Goal: Information Seeking & Learning: Learn about a topic

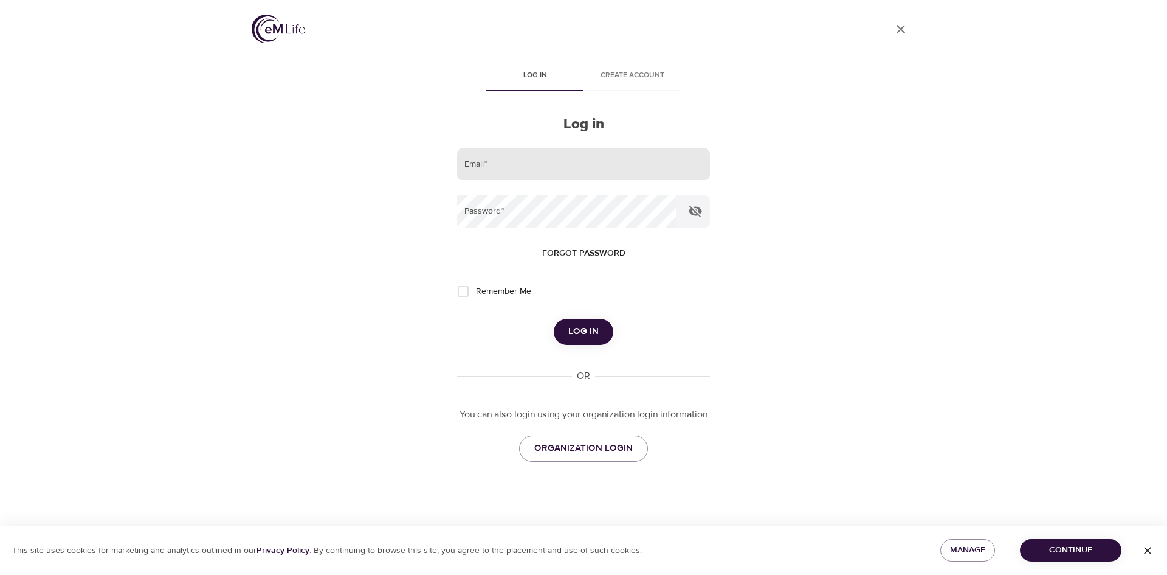
click at [565, 152] on input "email" at bounding box center [583, 164] width 253 height 33
type input "leslie.schneider@cognizant.com"
click at [554, 319] on button "Log in" at bounding box center [584, 332] width 60 height 26
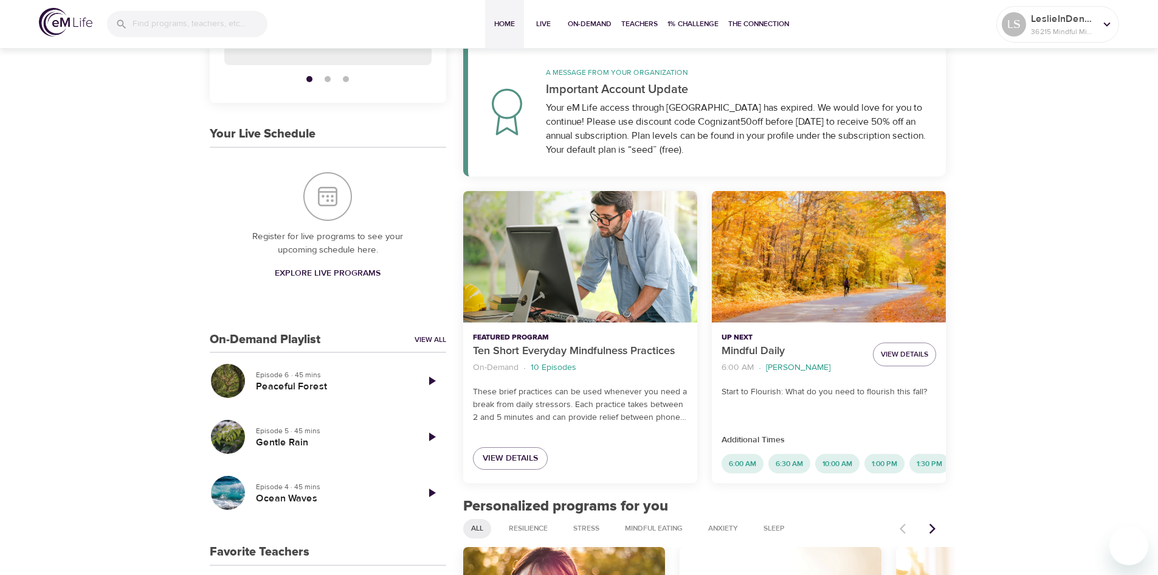
scroll to position [195, 0]
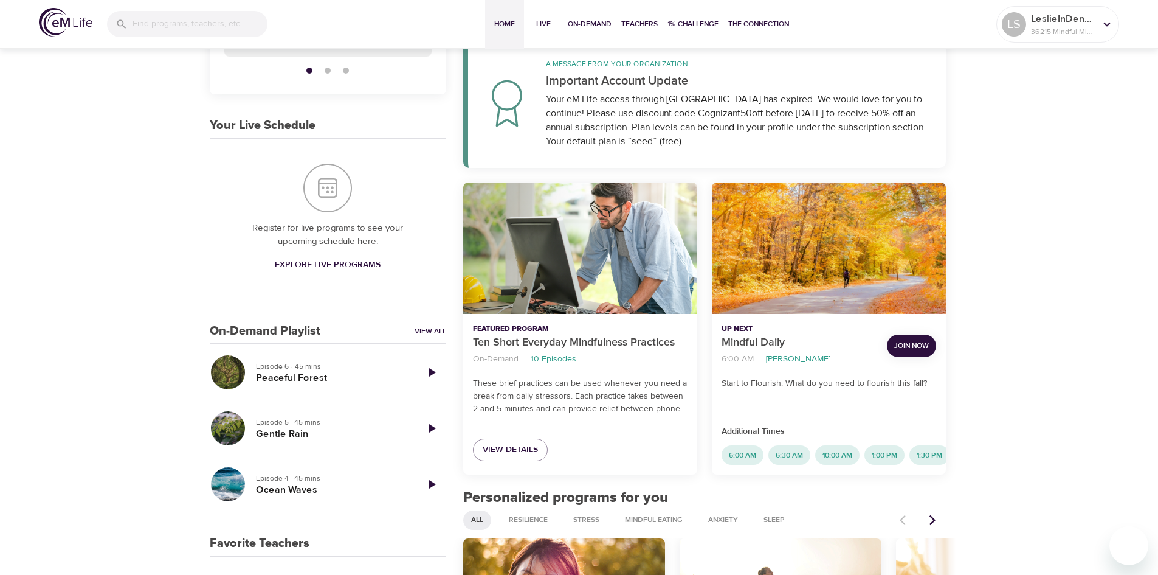
click at [914, 348] on span "Join Now" at bounding box center [911, 345] width 35 height 13
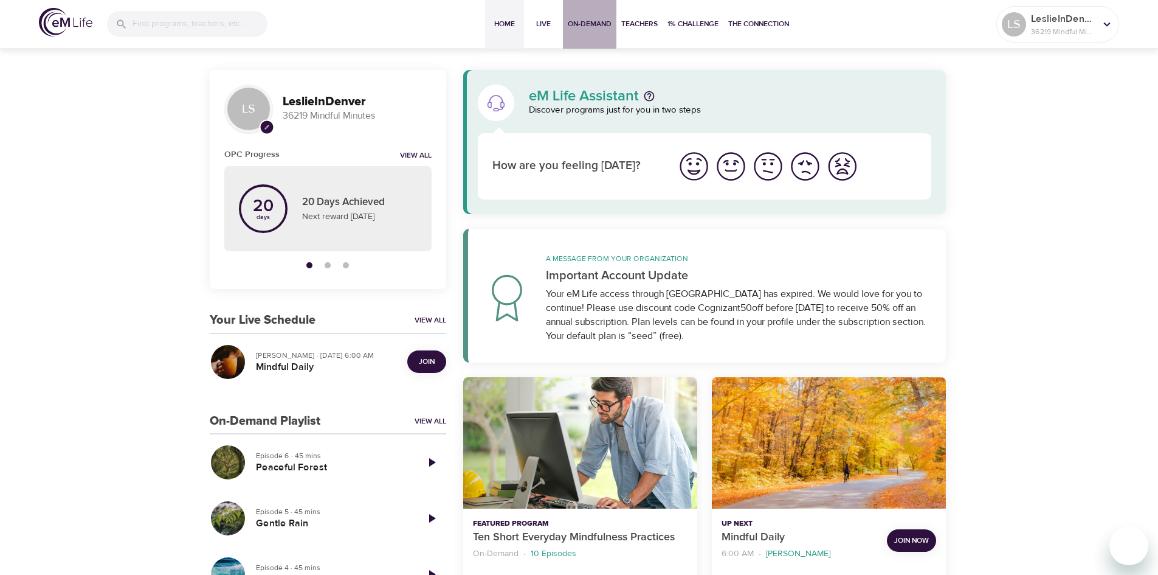
click at [582, 22] on span "On-Demand" at bounding box center [590, 24] width 44 height 13
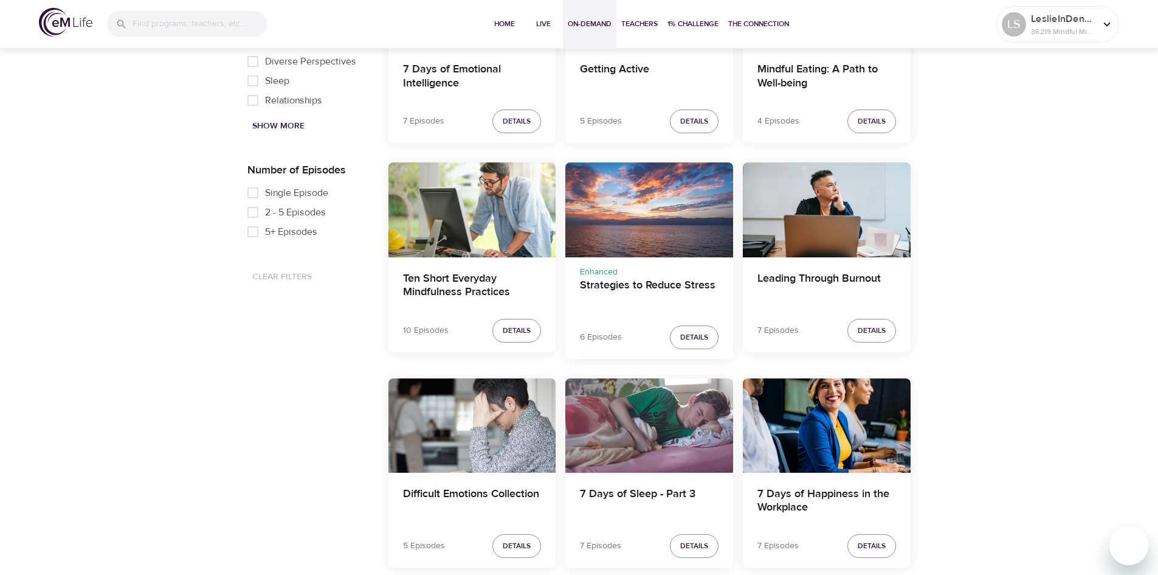
scroll to position [503, 0]
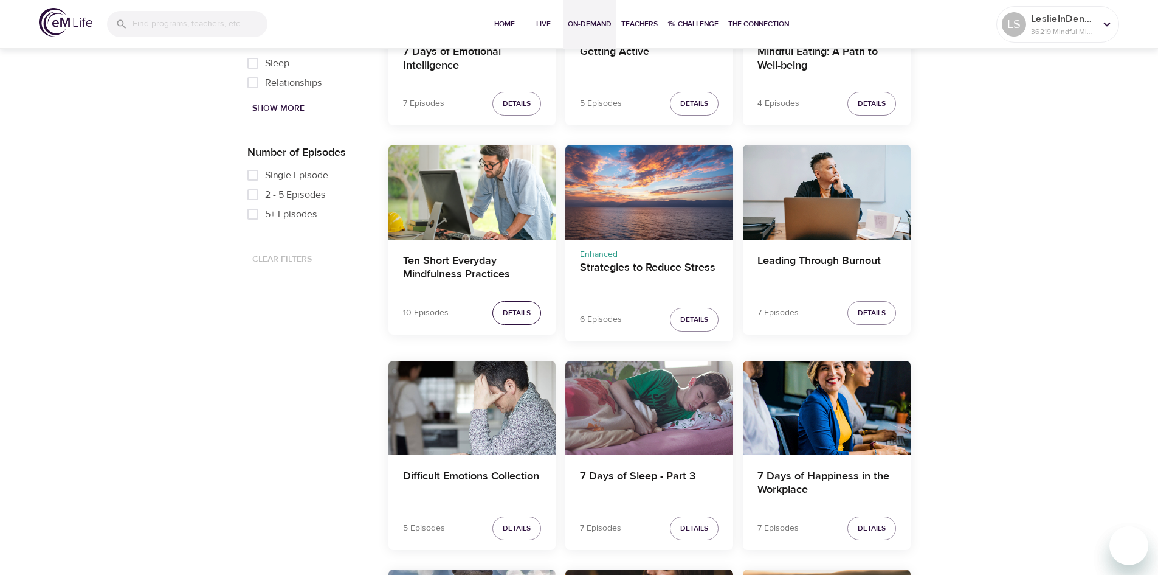
click at [511, 313] on span "Details" at bounding box center [517, 312] width 28 height 13
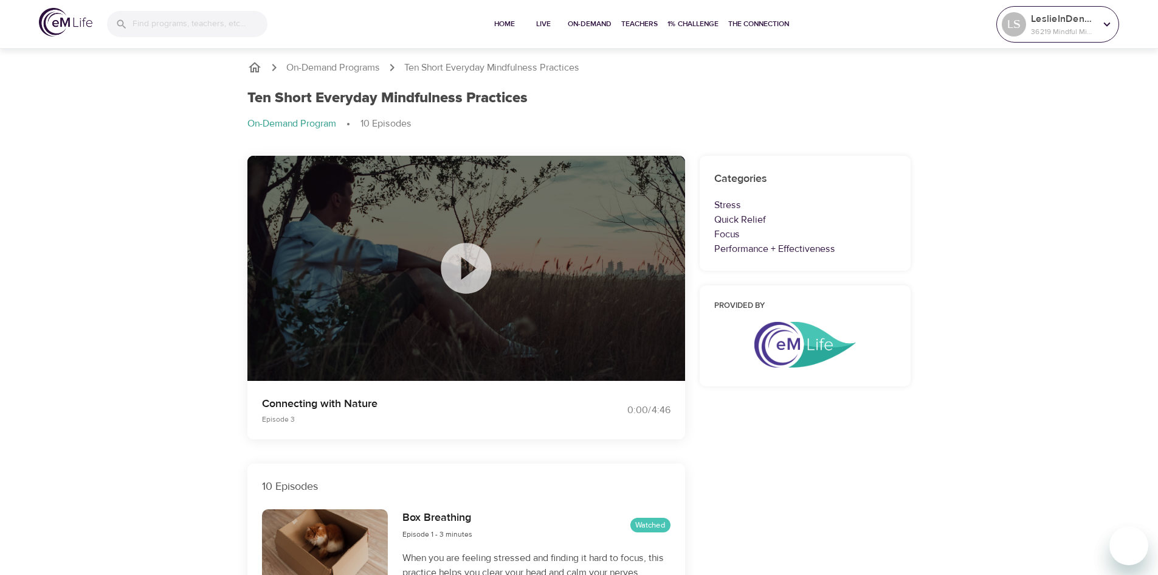
click at [1099, 23] on div at bounding box center [1107, 24] width 18 height 18
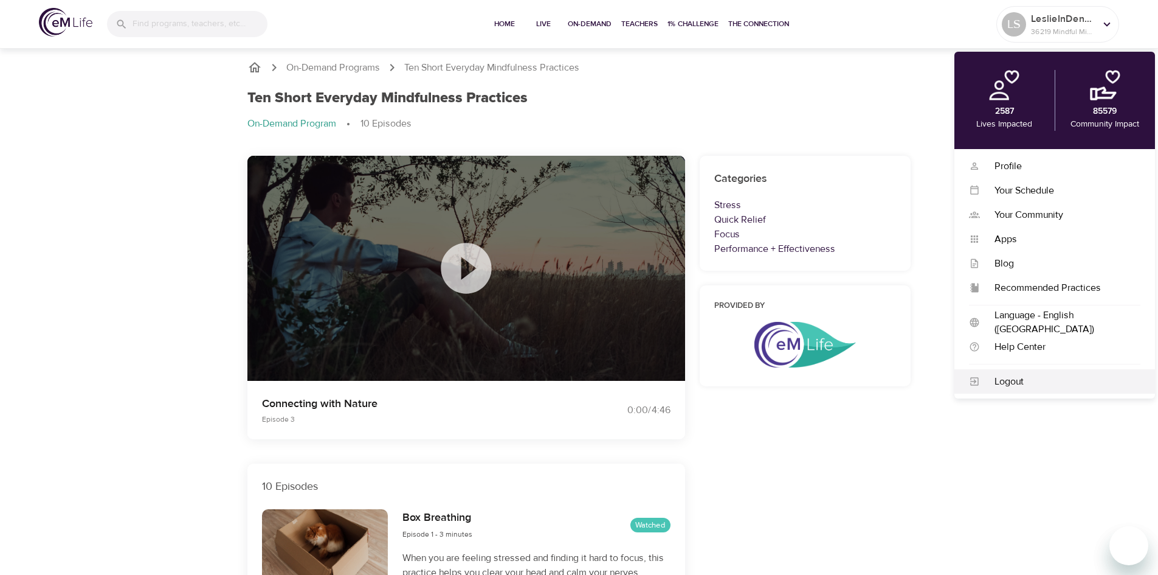
click at [1009, 375] on div "Logout" at bounding box center [1060, 382] width 161 height 14
